Goal: Information Seeking & Learning: Find specific page/section

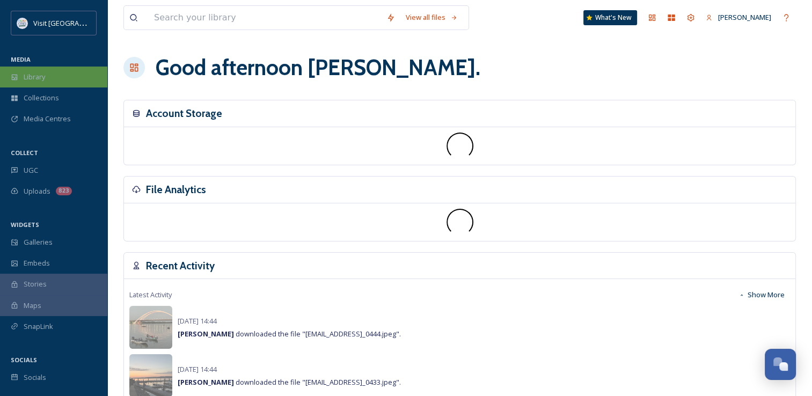
click at [28, 81] on span "Library" at bounding box center [34, 77] width 21 height 10
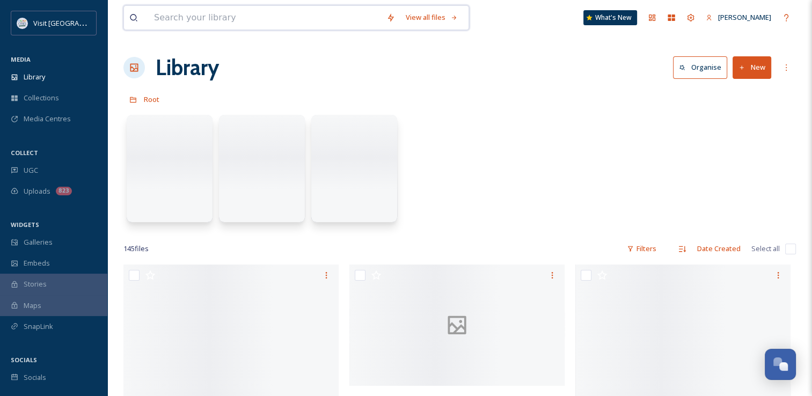
click at [194, 20] on input at bounding box center [265, 18] width 232 height 24
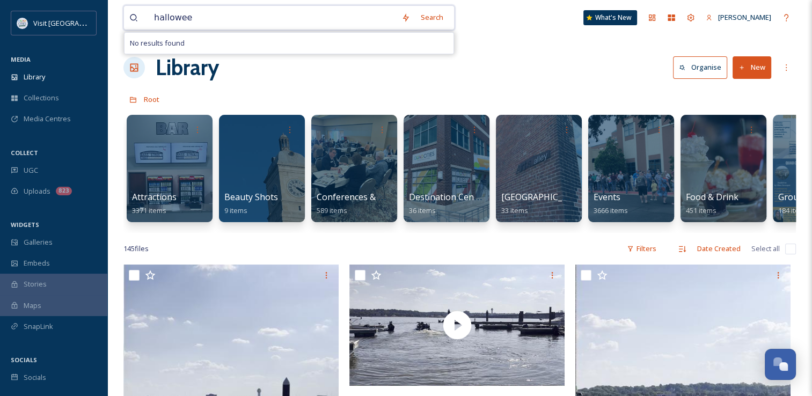
type input "halloween"
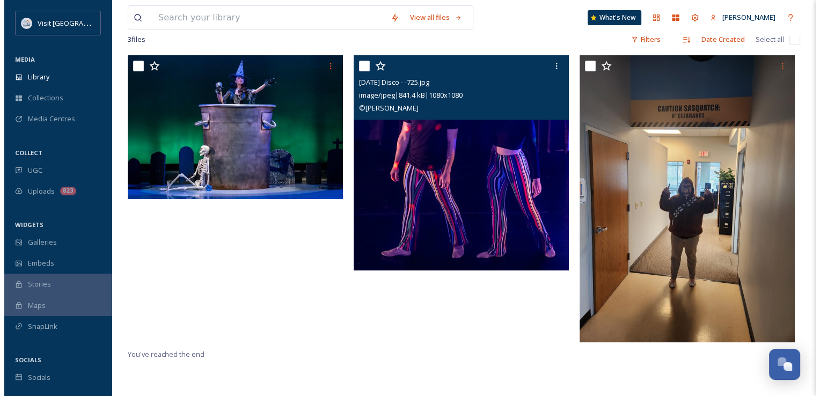
scroll to position [131, 0]
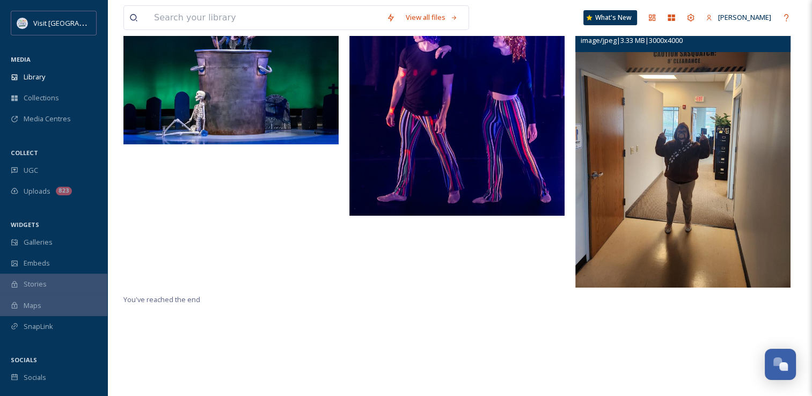
click at [674, 166] on img at bounding box center [682, 144] width 215 height 287
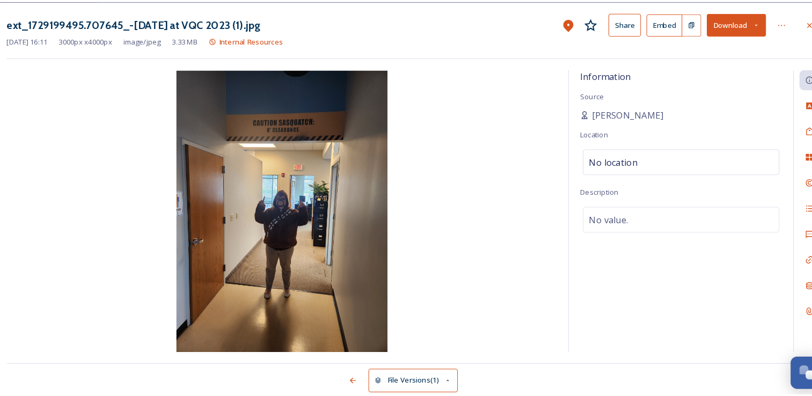
scroll to position [131, 0]
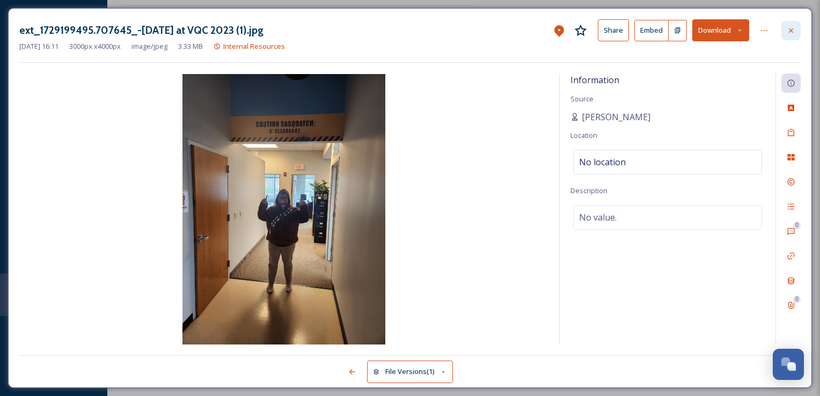
click at [785, 30] on div at bounding box center [790, 30] width 19 height 19
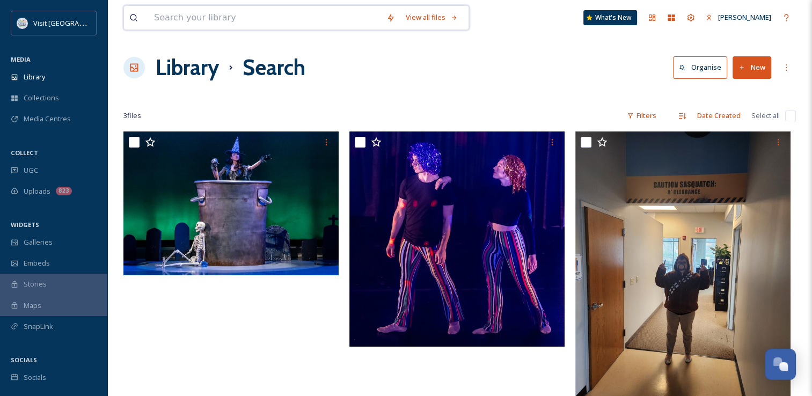
click at [236, 24] on input at bounding box center [265, 18] width 232 height 24
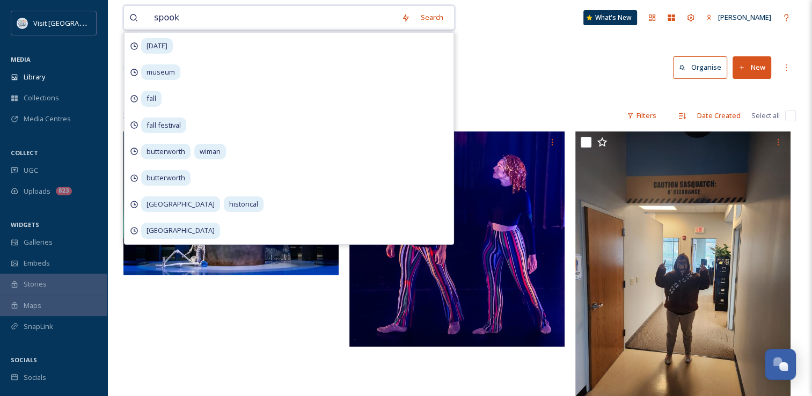
type input "spooky"
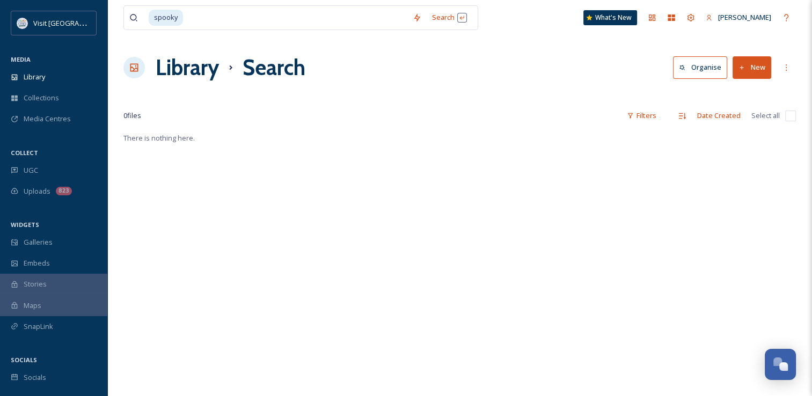
click at [562, 56] on div "Library Search Organise New" at bounding box center [459, 68] width 672 height 32
click at [195, 31] on div "spooky Search What's New Danielle Hilgenberg" at bounding box center [459, 17] width 672 height 35
type input "s"
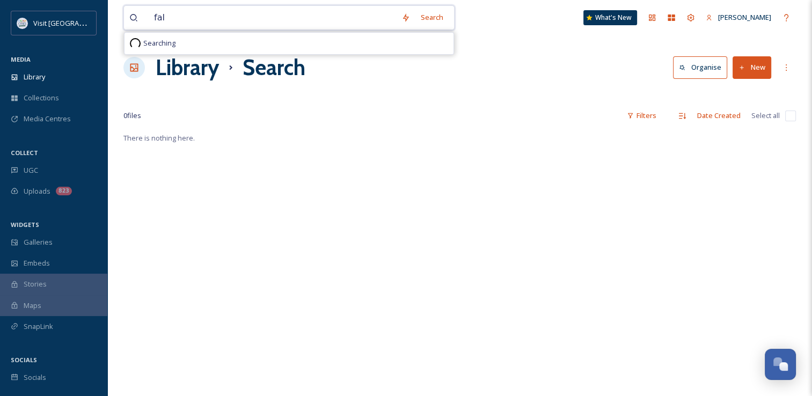
type input "fall"
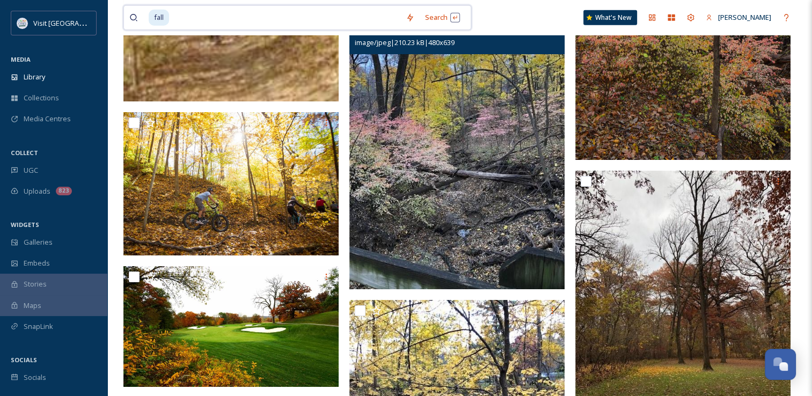
scroll to position [2889, 0]
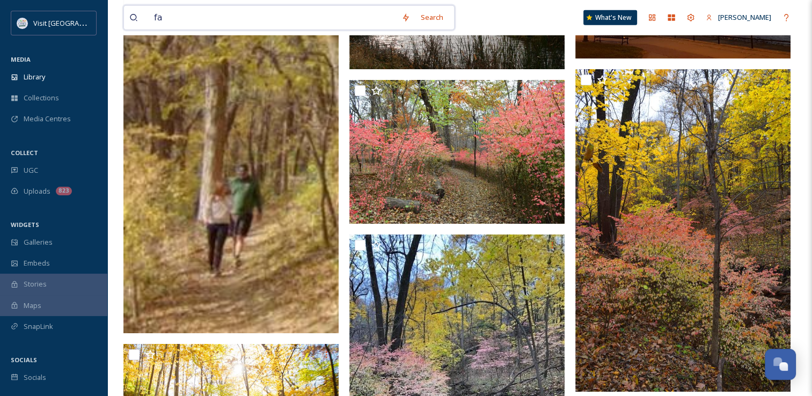
type input "f"
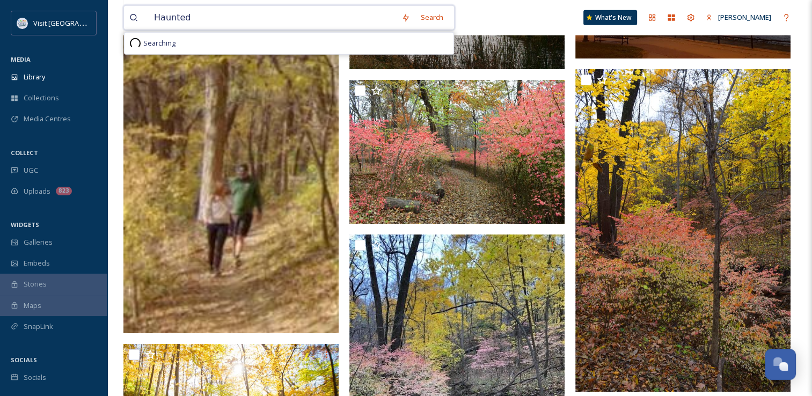
type input "Haunted"
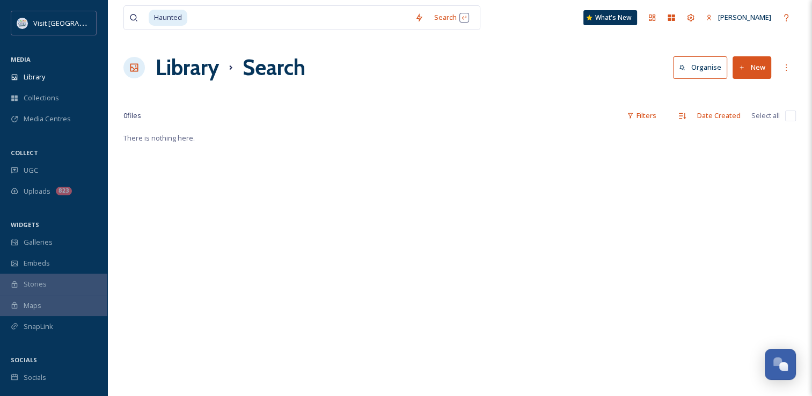
click at [198, 1] on div "Haunted Search What's New Danielle Hilgenberg" at bounding box center [459, 17] width 672 height 35
click at [210, 16] on input at bounding box center [298, 18] width 221 height 24
type input "H"
click at [499, 84] on div "View all files What's New Danielle Hilgenberg Library Search Organise New Your …" at bounding box center [459, 263] width 704 height 527
click at [258, 16] on input at bounding box center [265, 18] width 232 height 24
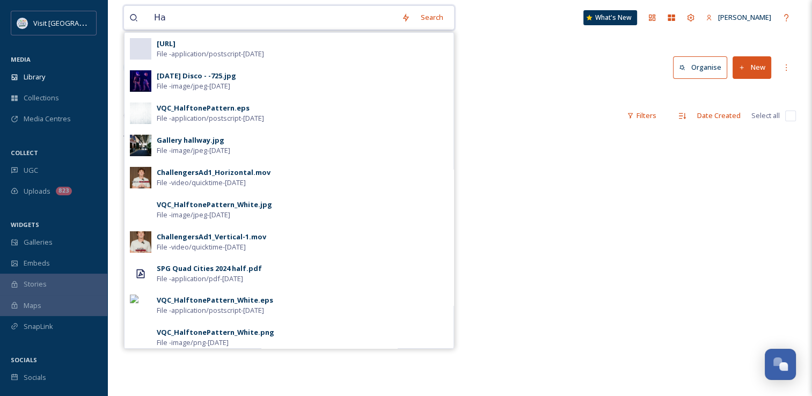
type input "H"
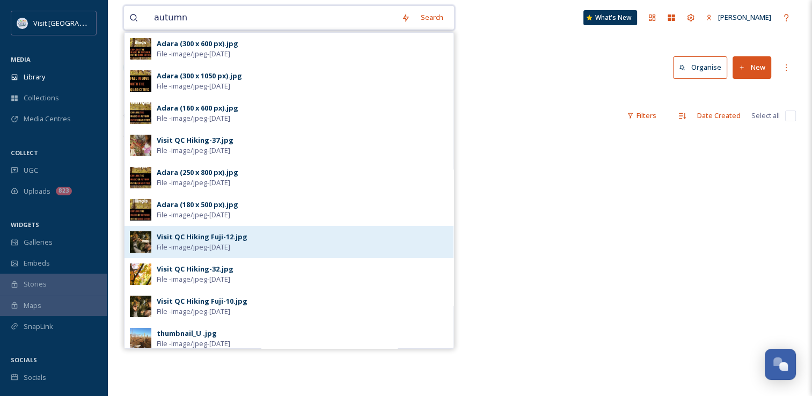
type input "autumn"
click at [214, 244] on span "File - image/jpeg - May 13 2025" at bounding box center [194, 247] width 74 height 10
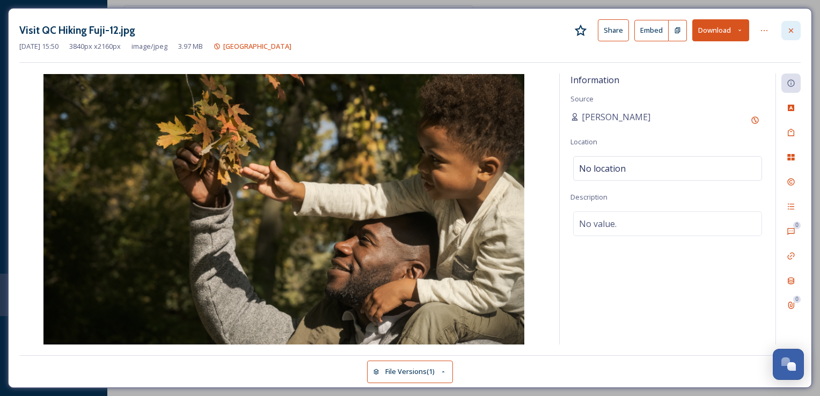
click at [796, 36] on div at bounding box center [790, 30] width 19 height 19
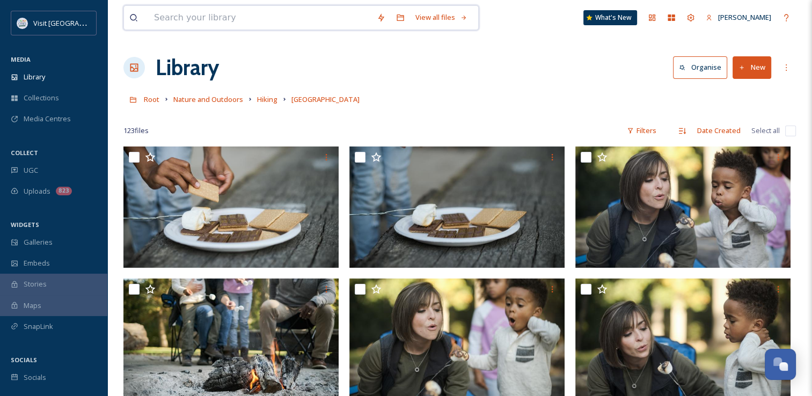
click at [194, 14] on input at bounding box center [260, 18] width 223 height 24
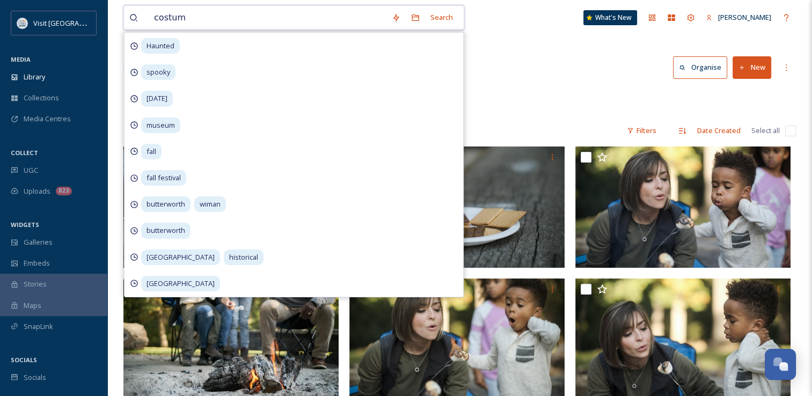
type input "costume"
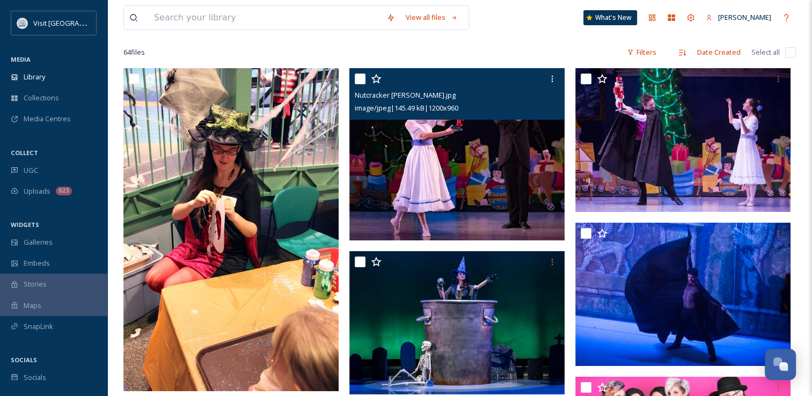
scroll to position [64, 0]
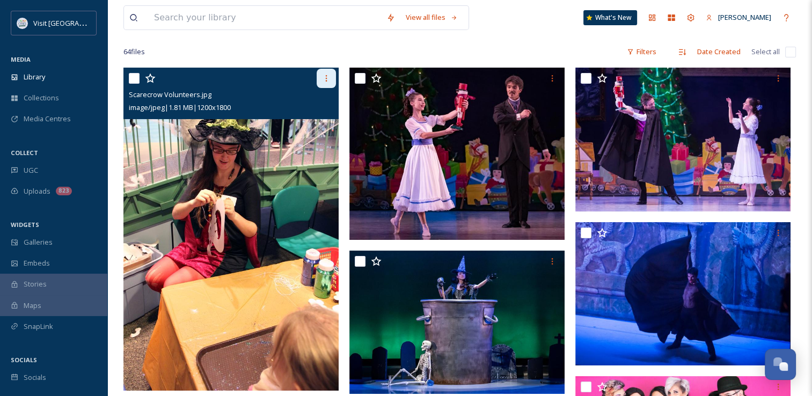
click at [327, 75] on icon at bounding box center [326, 78] width 9 height 9
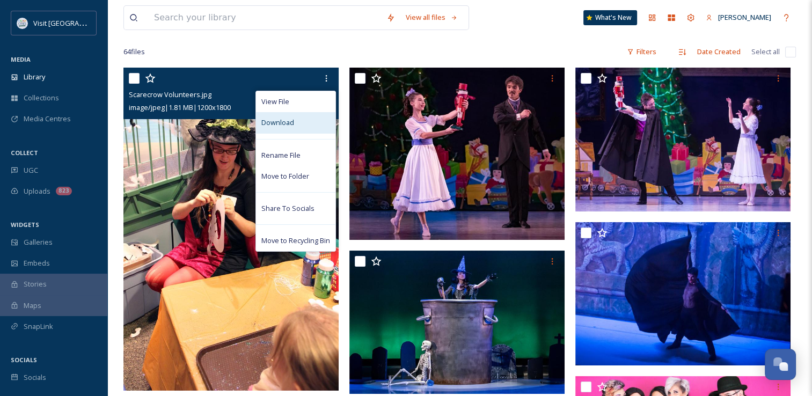
click at [300, 125] on div "Download" at bounding box center [295, 122] width 79 height 21
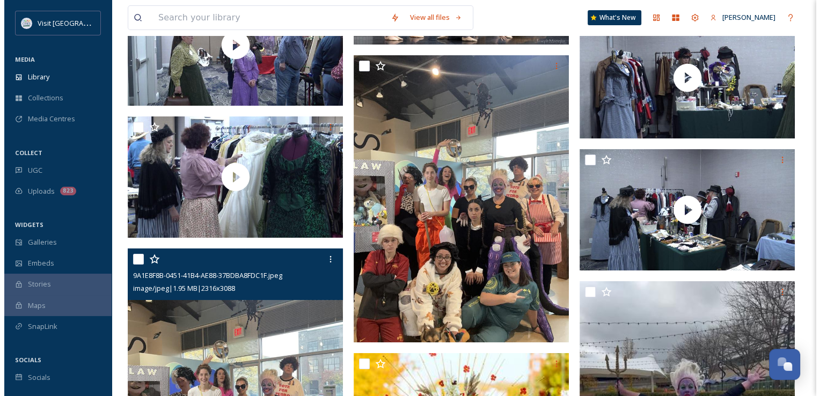
scroll to position [3760, 0]
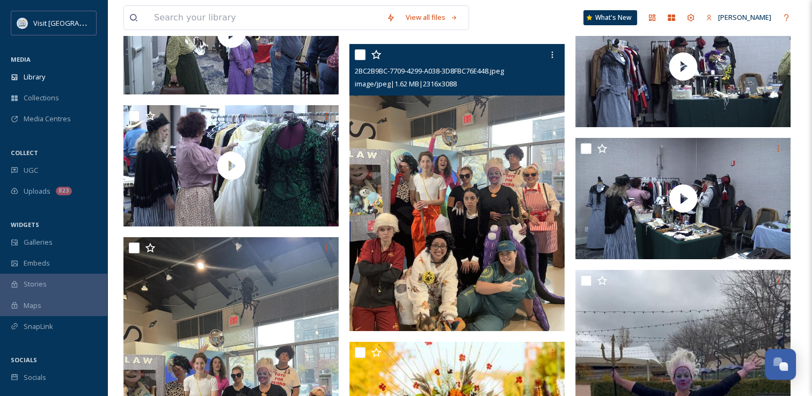
click at [430, 269] on img at bounding box center [456, 187] width 215 height 287
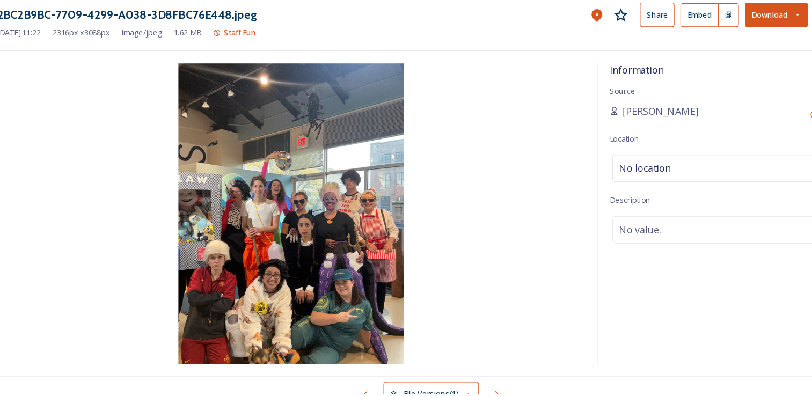
scroll to position [3759, 0]
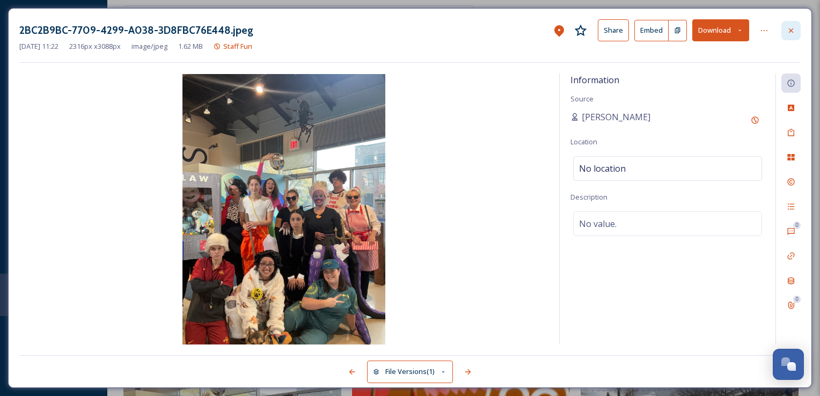
click at [790, 36] on div at bounding box center [790, 30] width 19 height 19
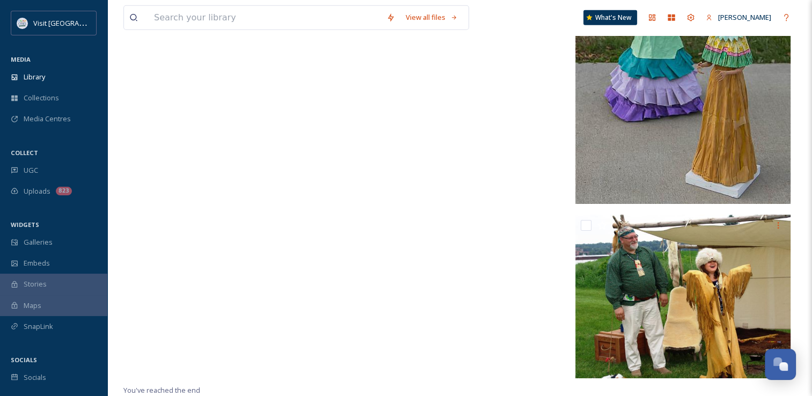
scroll to position [6777, 0]
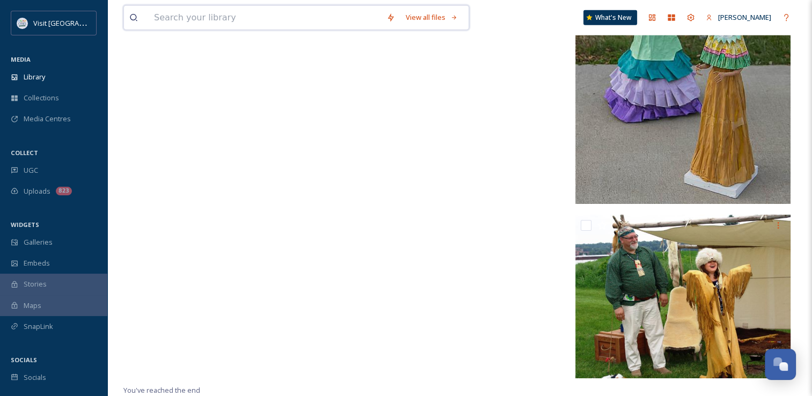
click at [283, 18] on input at bounding box center [265, 18] width 232 height 24
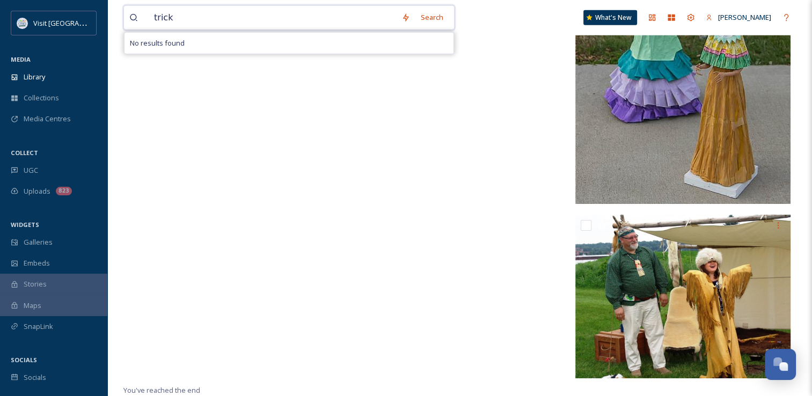
type input "trick"
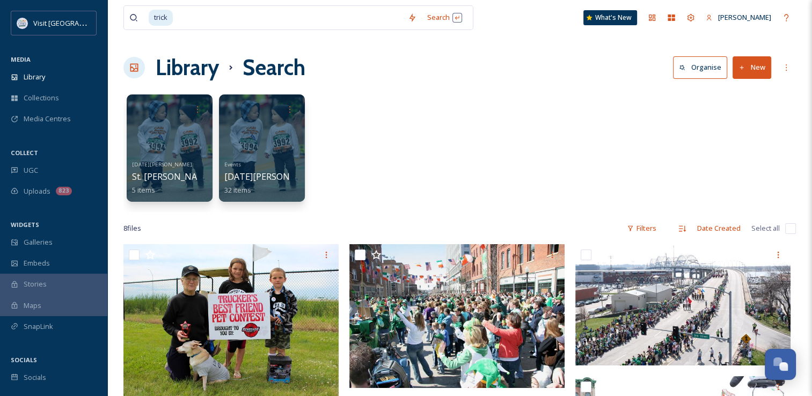
click at [507, 93] on div "St. Patrick's Day St. Patrick's 5K 5 items Events St. Patrick's Day 32 items" at bounding box center [459, 150] width 672 height 123
click at [317, 14] on input at bounding box center [288, 18] width 229 height 24
type input "t"
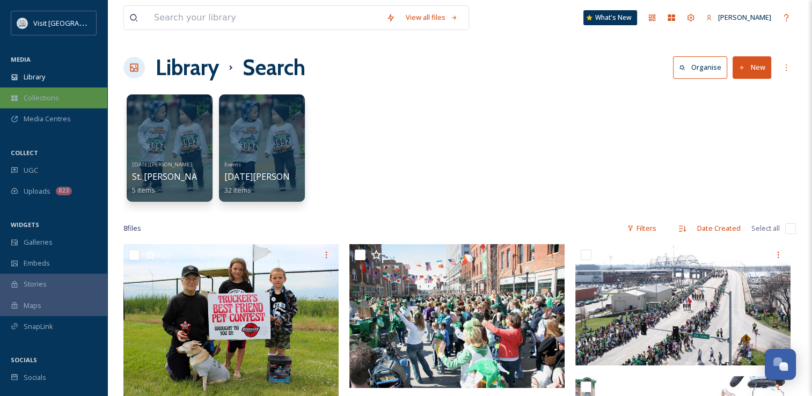
click at [62, 90] on div "Collections" at bounding box center [53, 97] width 107 height 21
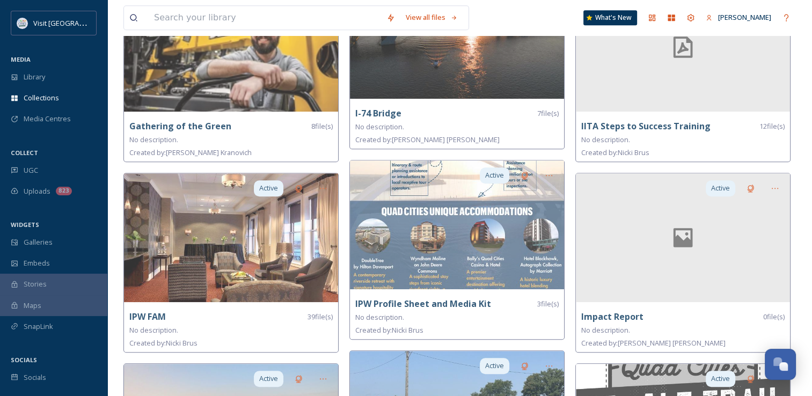
scroll to position [706, 0]
